Goal: Task Accomplishment & Management: Manage account settings

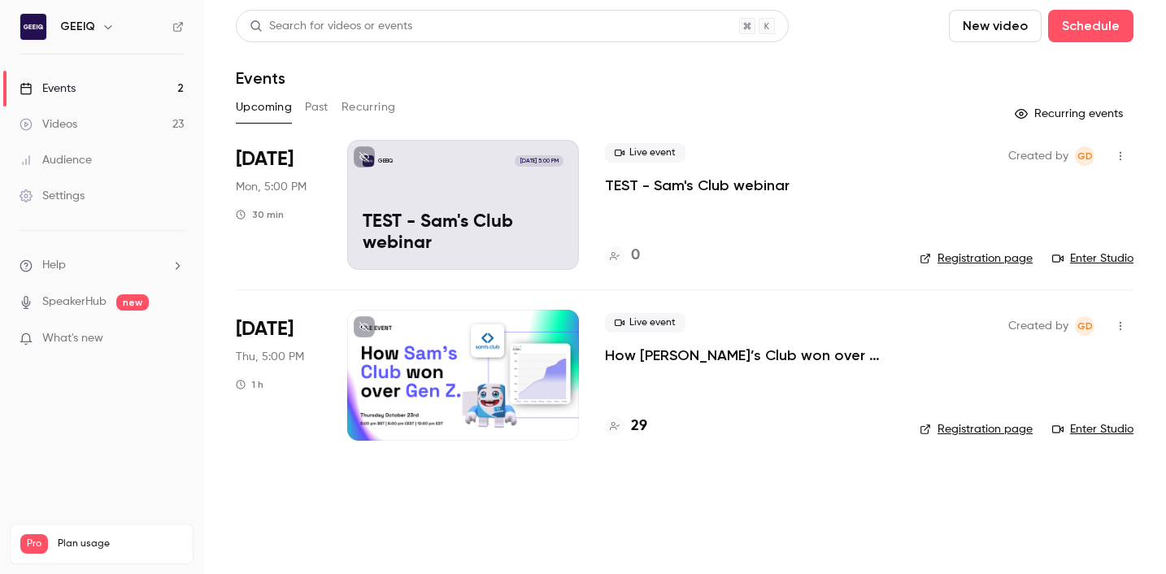
click at [722, 353] on p "How [PERSON_NAME]’s Club won over Gen Z & Alpha" at bounding box center [749, 355] width 289 height 20
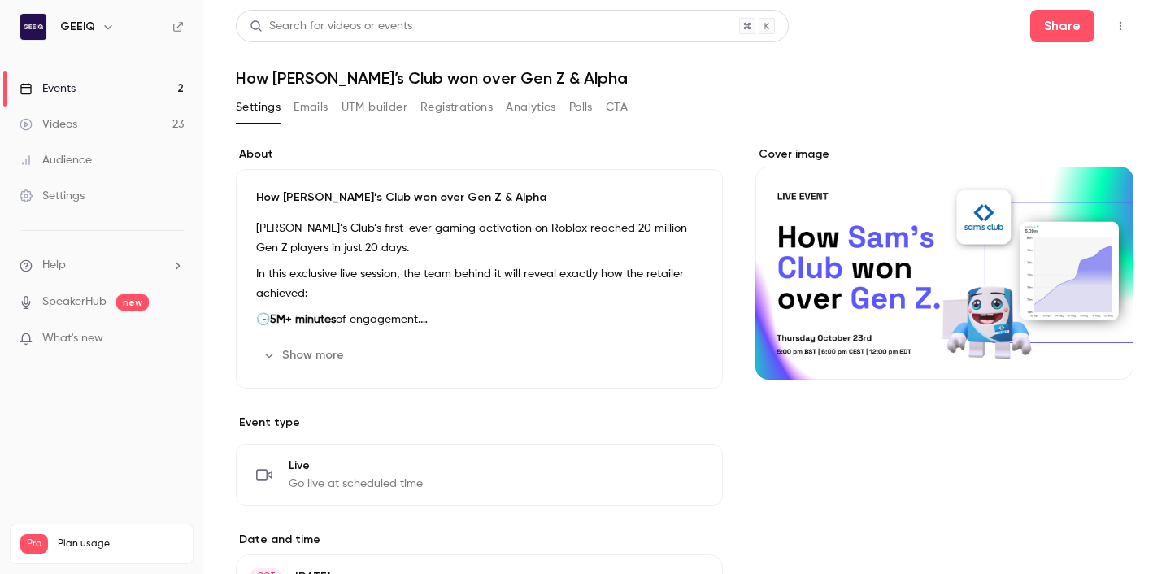
click at [474, 115] on button "Registrations" at bounding box center [456, 107] width 72 height 26
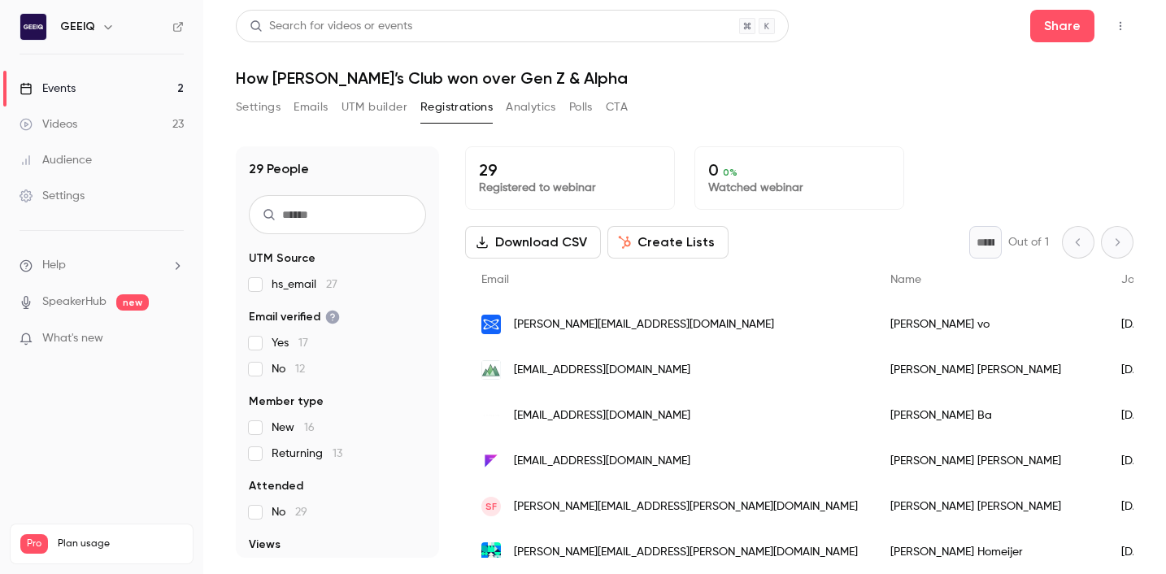
click at [1024, 179] on div "29 Registered to webinar 0 0 % Watched webinar" at bounding box center [799, 177] width 668 height 63
click at [1008, 141] on div "29 People UTM Source hs_email 27 Email verified Yes 17 No 12 Member type New 16…" at bounding box center [684, 342] width 897 height 431
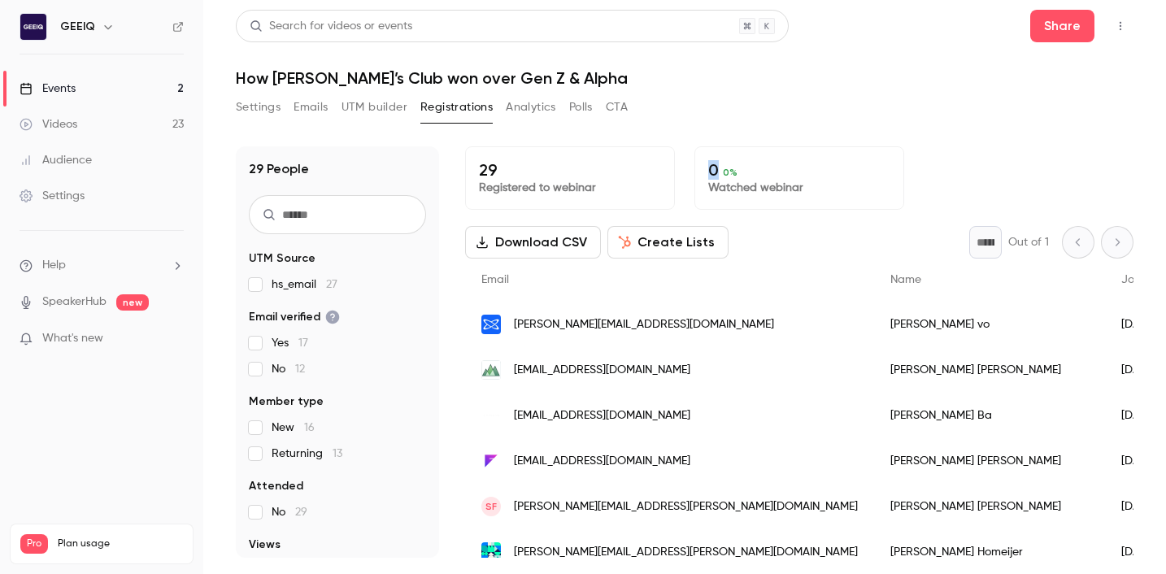
click at [1008, 141] on div "29 People UTM Source hs_email 27 Email verified Yes 17 No 12 Member type New 16…" at bounding box center [684, 342] width 897 height 431
click at [1020, 168] on div "29 Registered to webinar 0 0 % Watched webinar" at bounding box center [799, 177] width 668 height 63
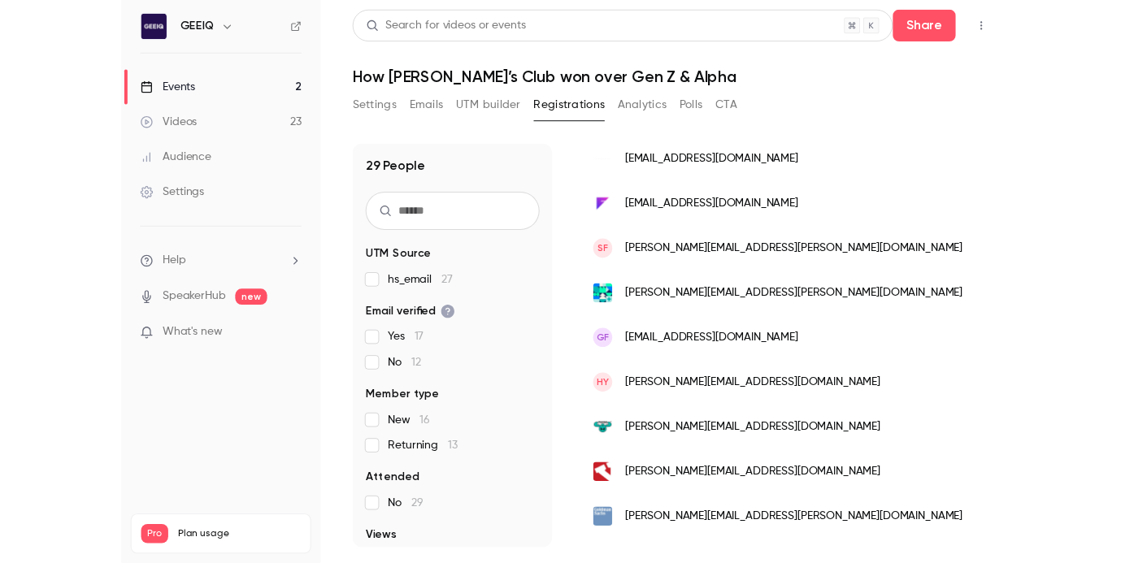
scroll to position [286, 0]
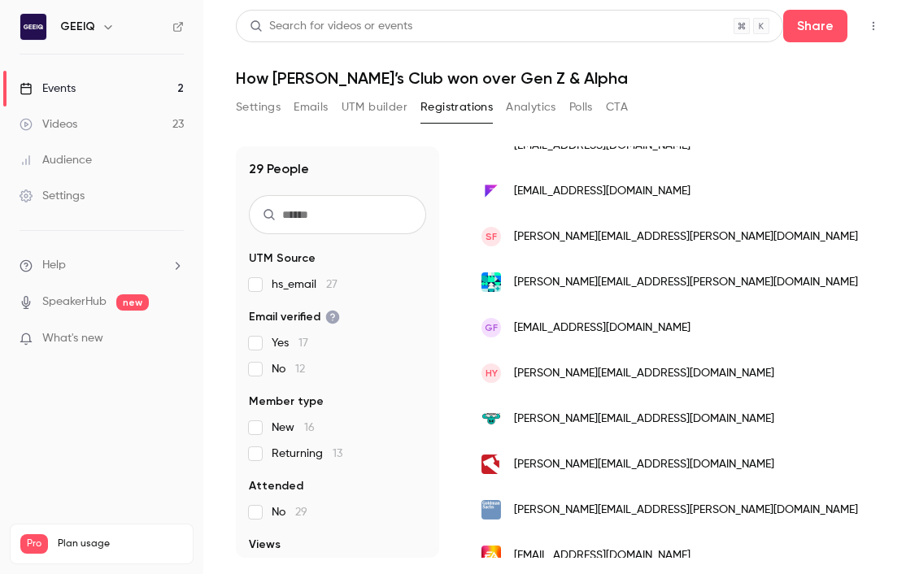
click at [676, 87] on h1 "How [PERSON_NAME]’s Club won over Gen Z & Alpha" at bounding box center [561, 78] width 650 height 20
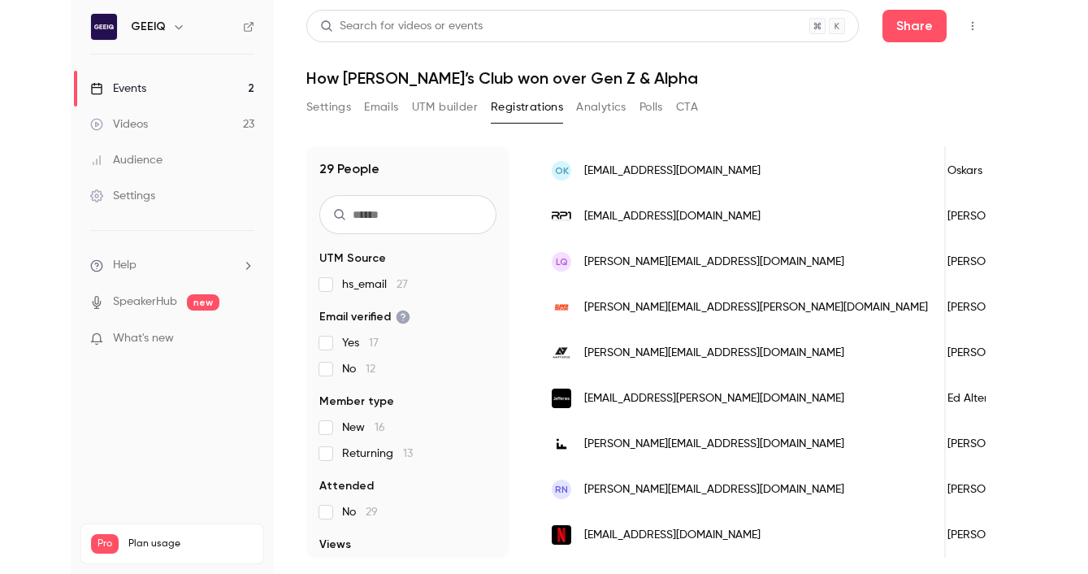
scroll to position [1064, 0]
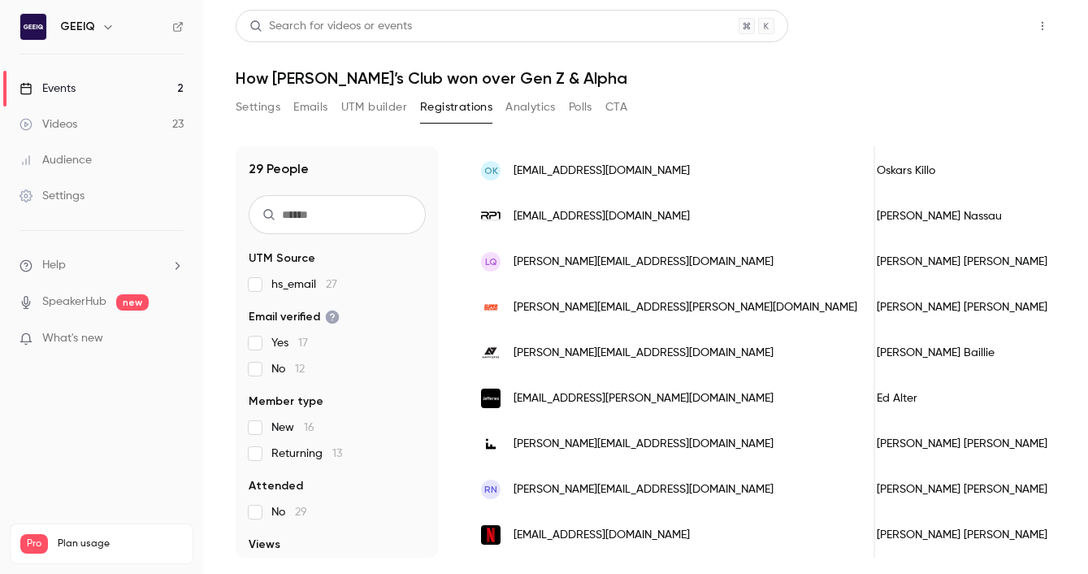
click at [996, 21] on button "Share" at bounding box center [985, 26] width 64 height 33
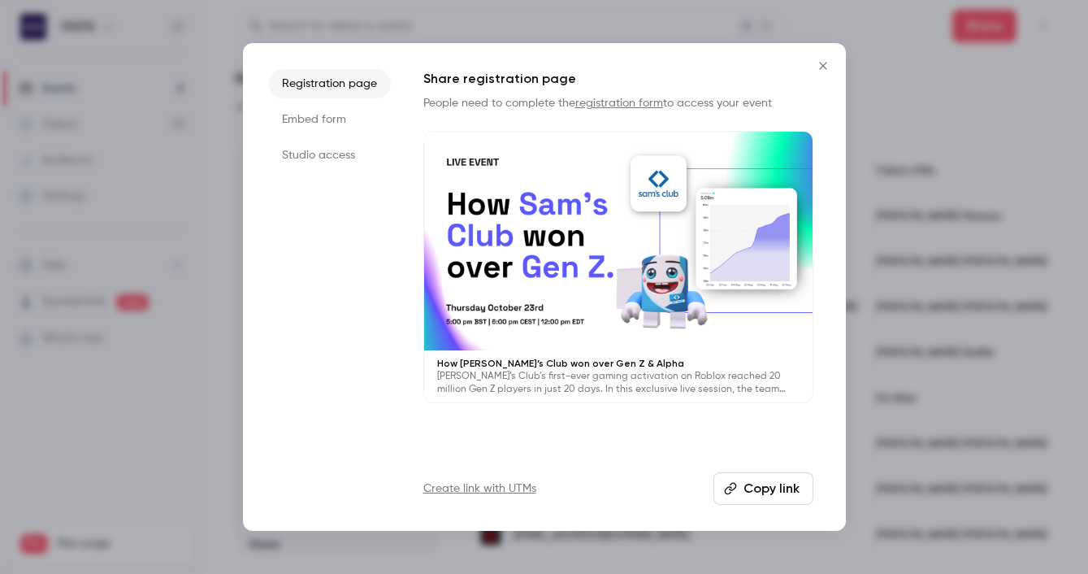
click at [806, 70] on h1 "Share registration page" at bounding box center [619, 79] width 390 height 20
click at [816, 66] on icon "Close" at bounding box center [824, 65] width 20 height 13
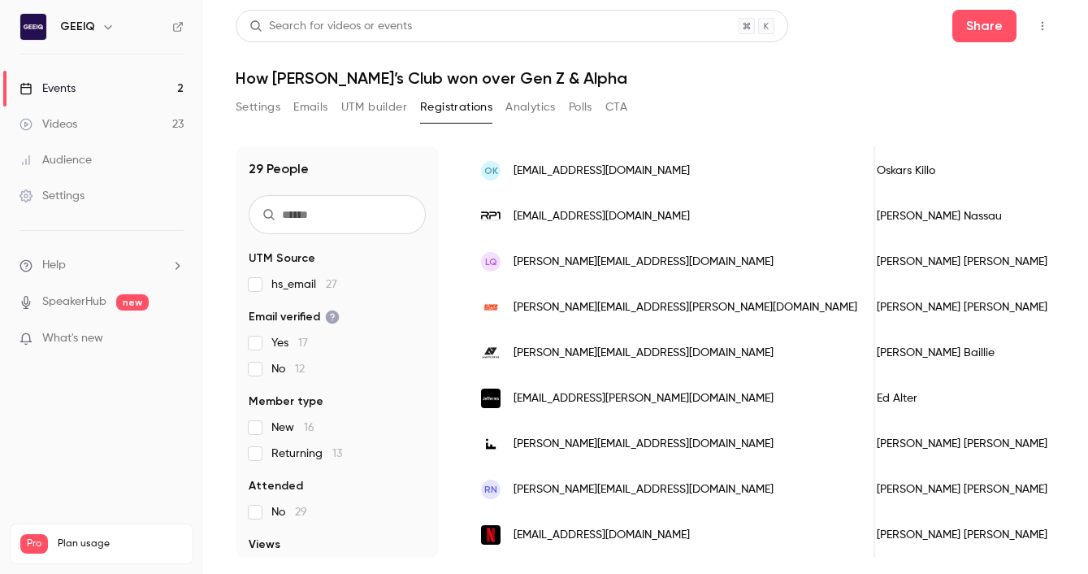
click at [708, 79] on h1 "How [PERSON_NAME]’s Club won over Gen Z & Alpha" at bounding box center [646, 78] width 820 height 20
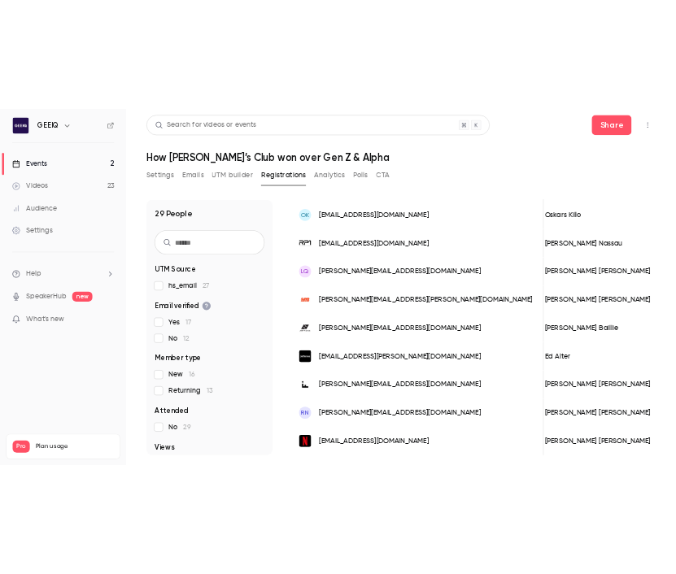
scroll to position [0, 0]
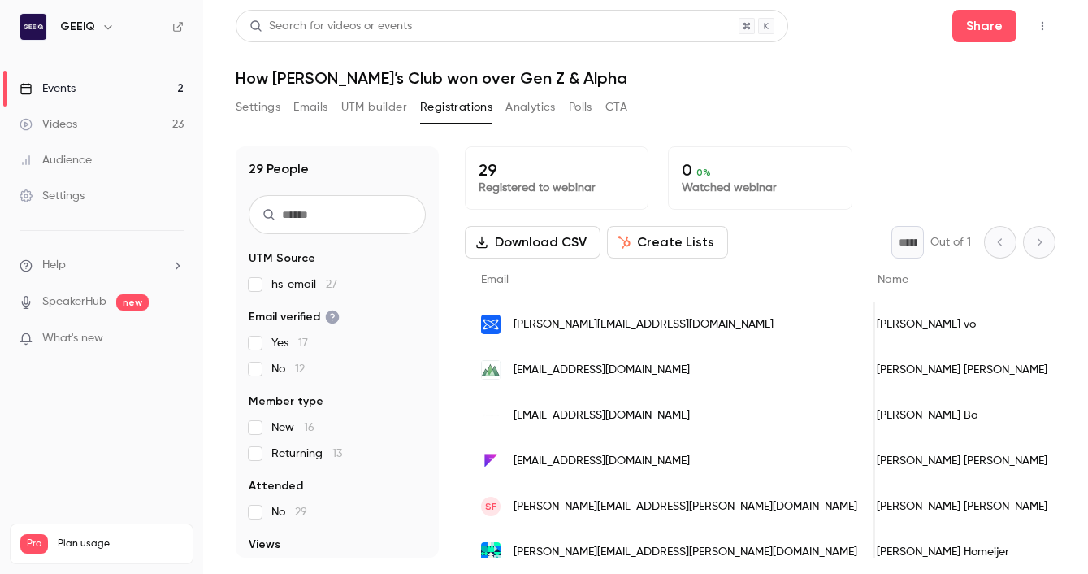
click at [667, 238] on button "Create Lists" at bounding box center [667, 242] width 121 height 33
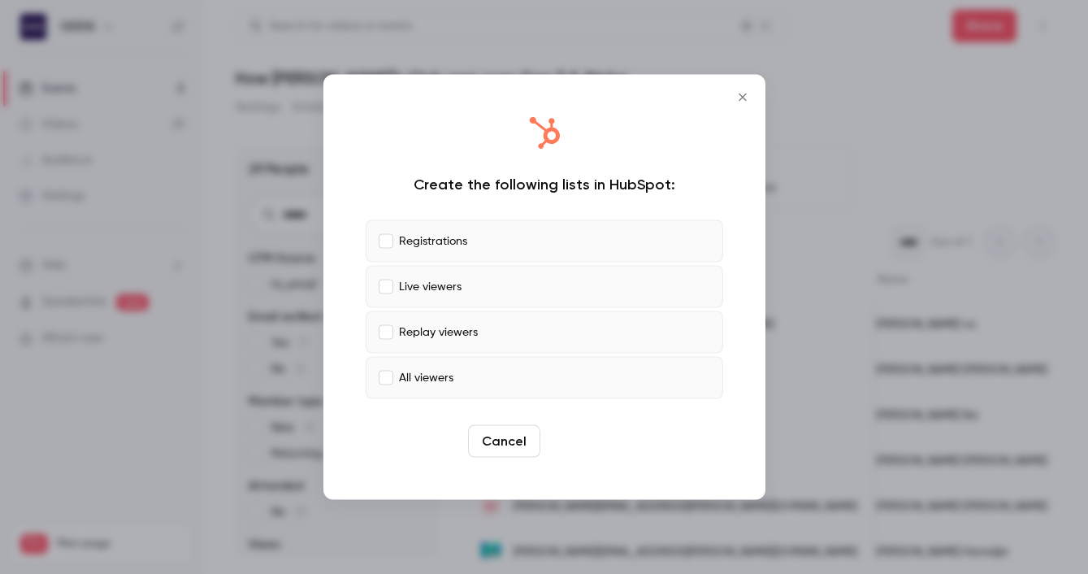
click at [583, 439] on button "Create" at bounding box center [583, 441] width 73 height 33
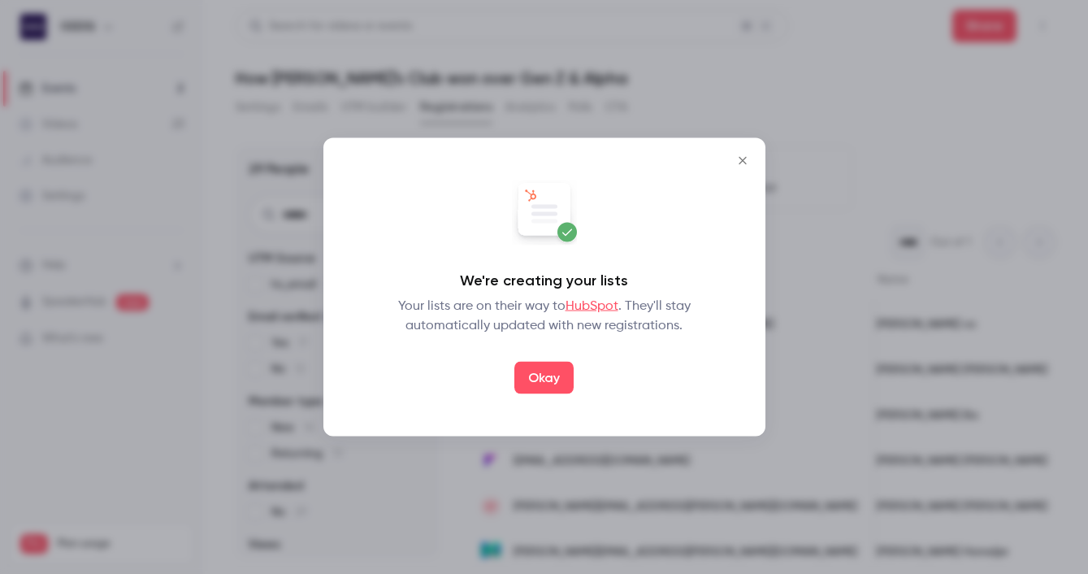
click at [549, 397] on div "We're creating your lists Your lists are on their way to HubSpot . They'll stay…" at bounding box center [545, 287] width 410 height 266
click at [549, 370] on button "Okay" at bounding box center [544, 378] width 59 height 33
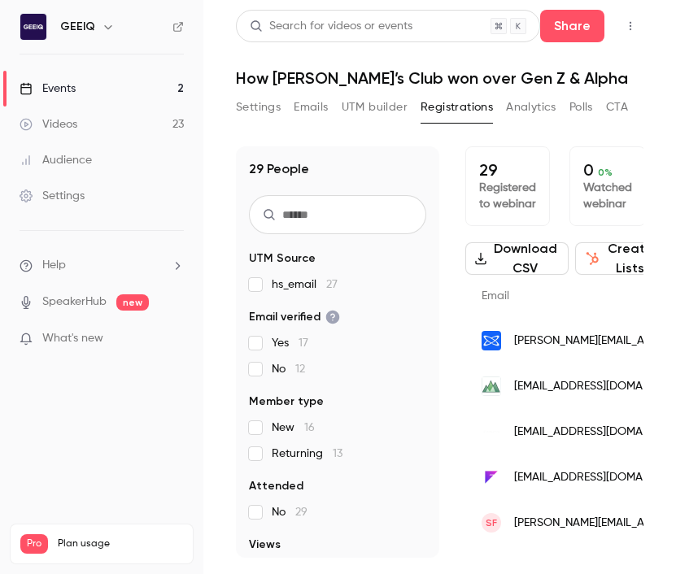
click at [261, 117] on button "Settings" at bounding box center [258, 107] width 45 height 26
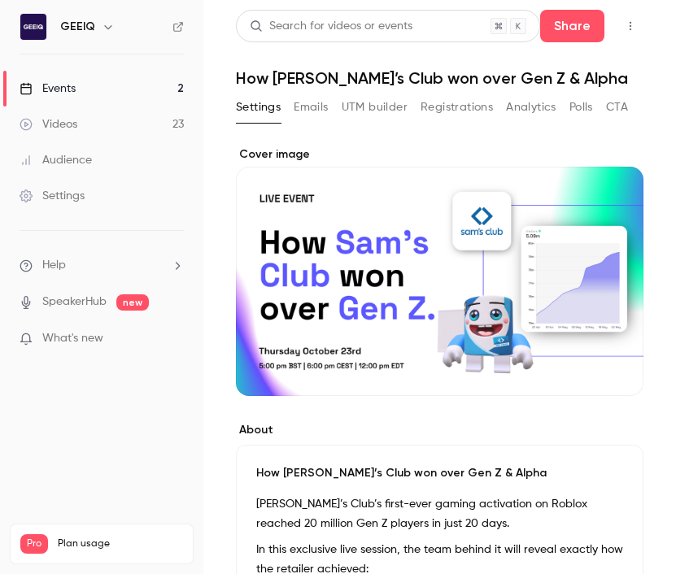
click at [301, 114] on button "Emails" at bounding box center [310, 107] width 34 height 26
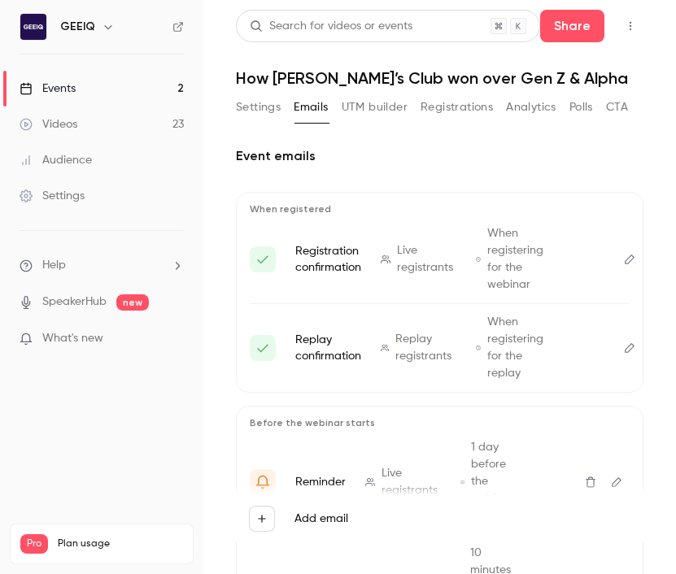
click at [250, 108] on button "Settings" at bounding box center [258, 107] width 45 height 26
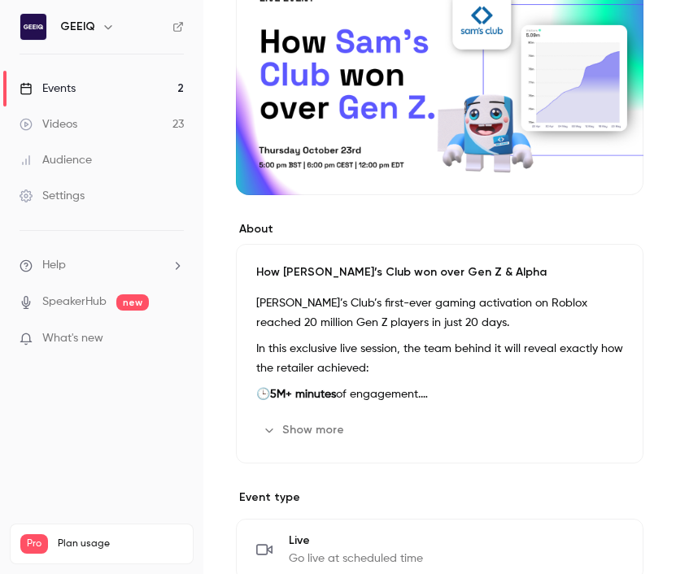
scroll to position [220, 0]
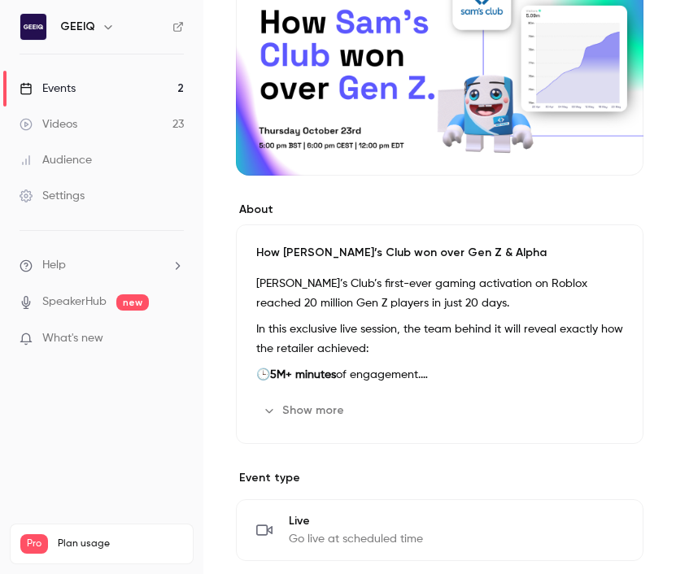
click at [359, 337] on p "In this exclusive live session, the team behind it will reveal exactly how the …" at bounding box center [439, 338] width 367 height 39
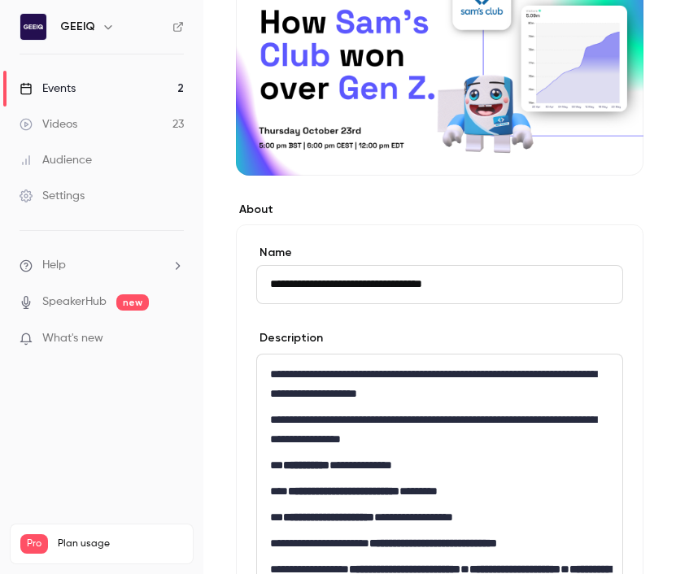
click at [326, 429] on p "**********" at bounding box center [439, 429] width 339 height 39
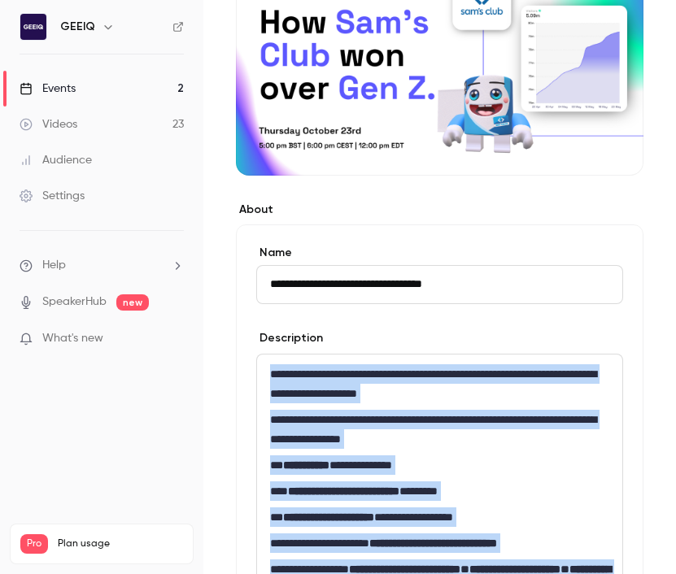
copy div "**********"
click at [393, 232] on div "**********" at bounding box center [439, 527] width 407 height 606
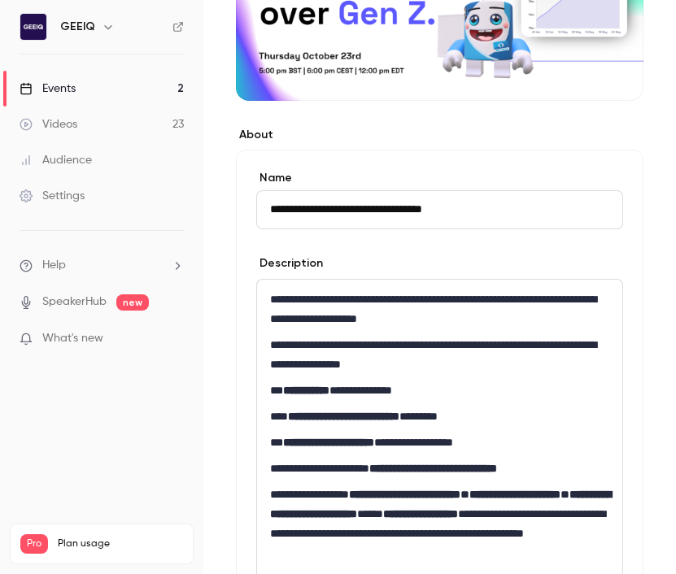
scroll to position [247, 0]
